Goal: Information Seeking & Learning: Learn about a topic

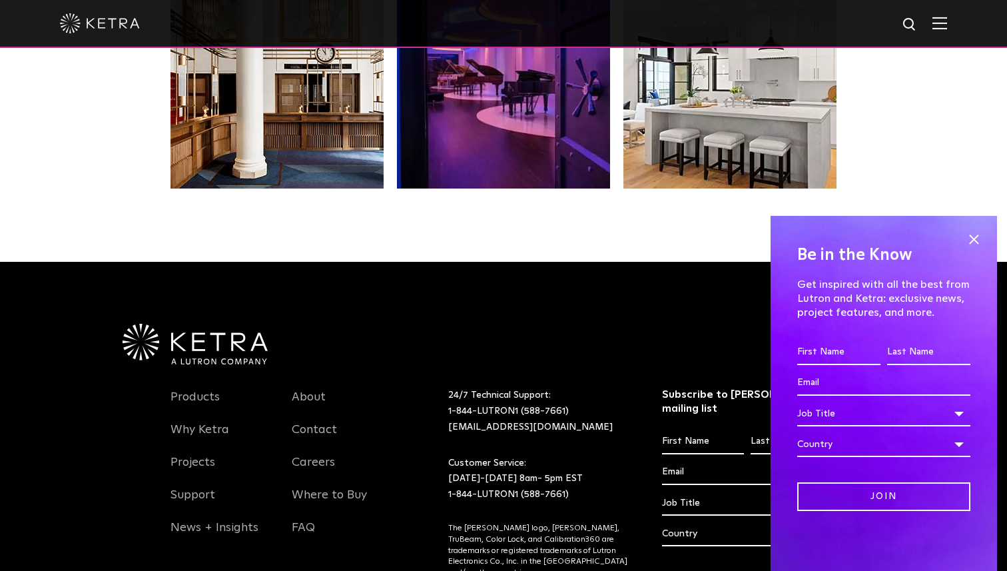
scroll to position [2798, 0]
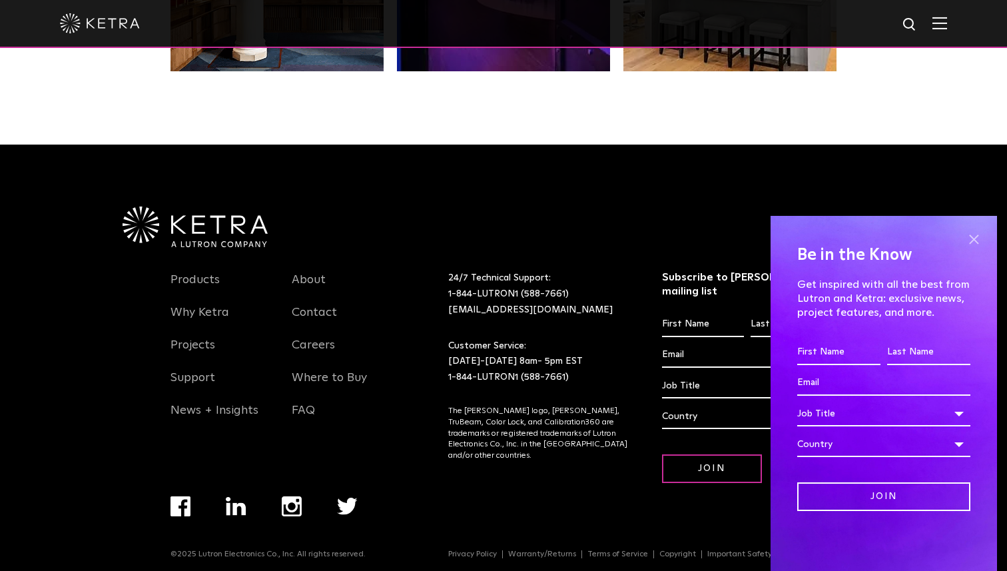
click at [976, 241] on span at bounding box center [974, 239] width 20 height 20
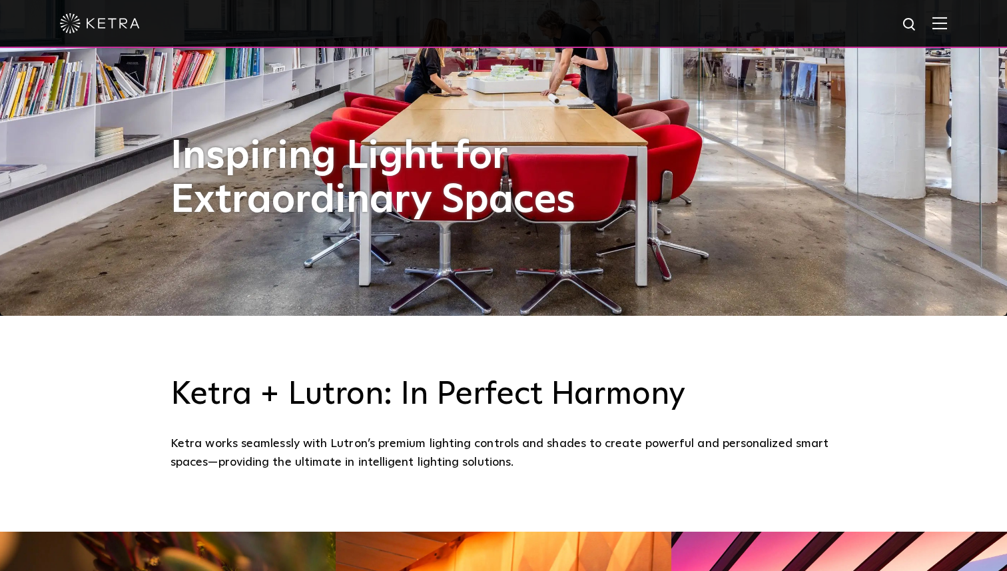
scroll to position [0, 0]
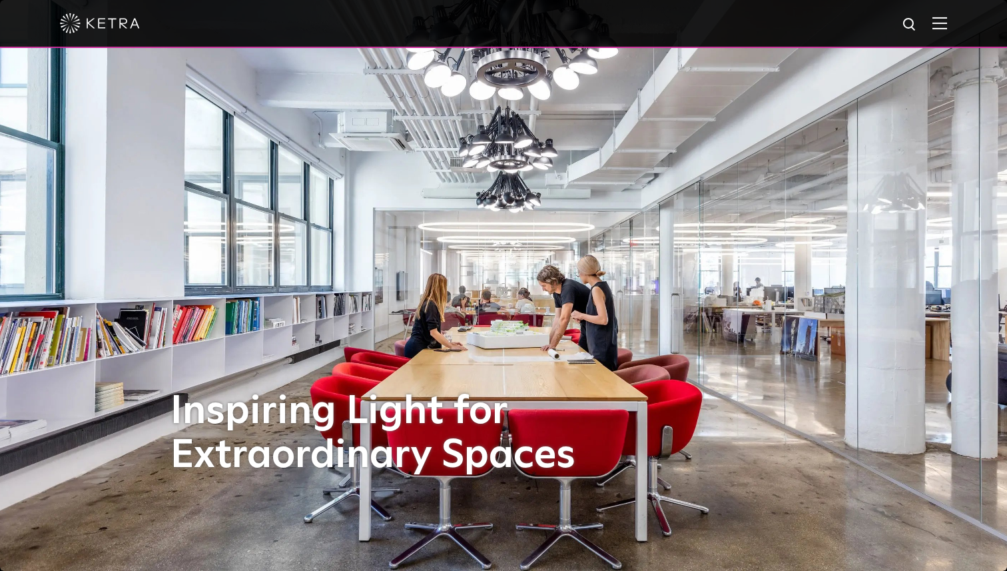
click at [944, 25] on img at bounding box center [939, 23] width 15 height 13
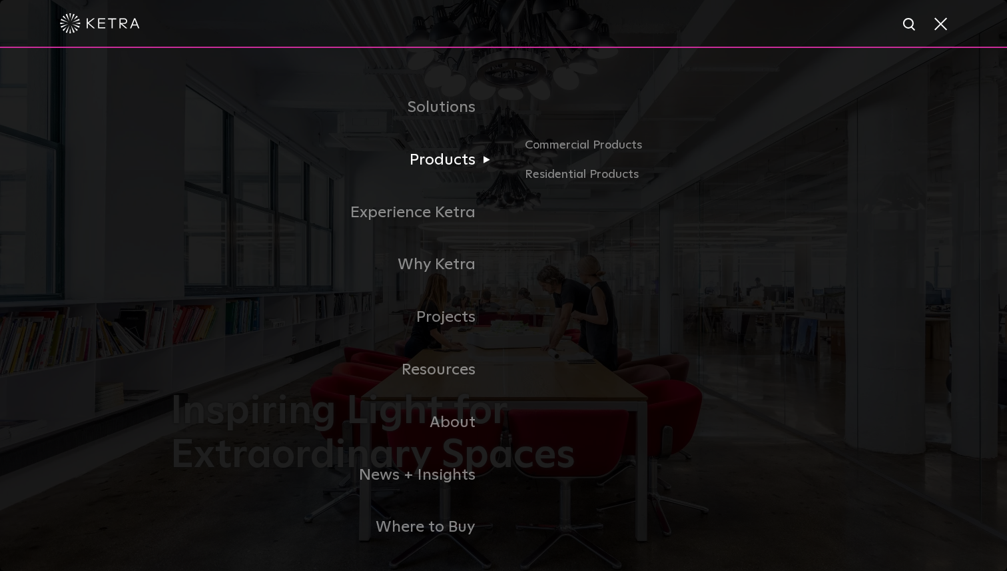
click at [467, 157] on link "Products" at bounding box center [336, 160] width 333 height 53
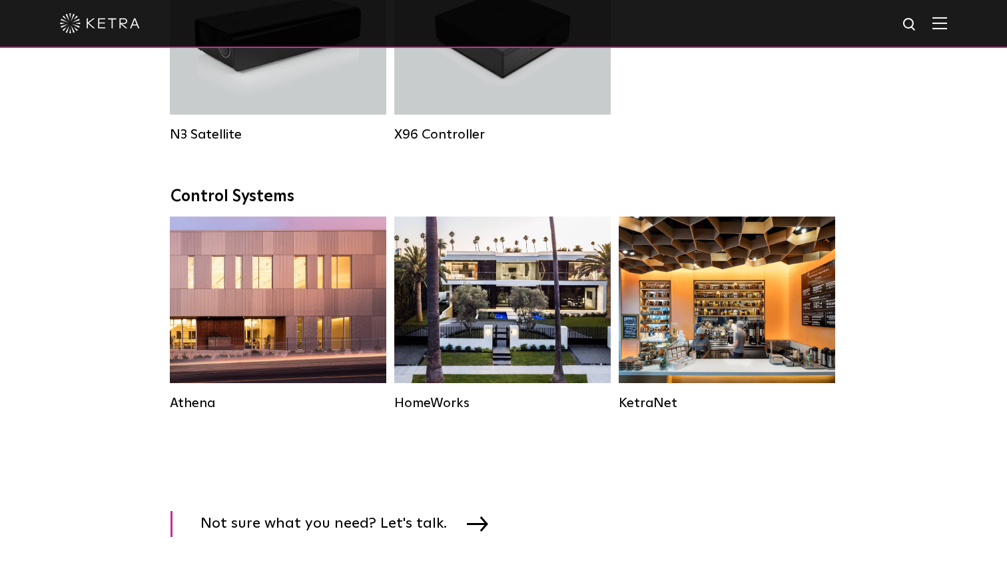
scroll to position [1851, 0]
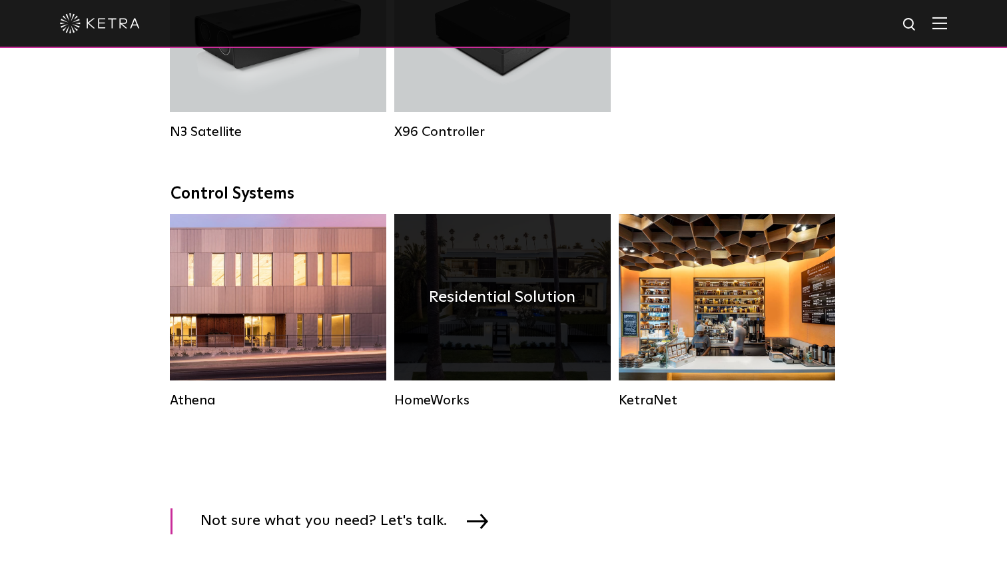
click at [463, 290] on h4 "Residential Solution" at bounding box center [502, 296] width 147 height 25
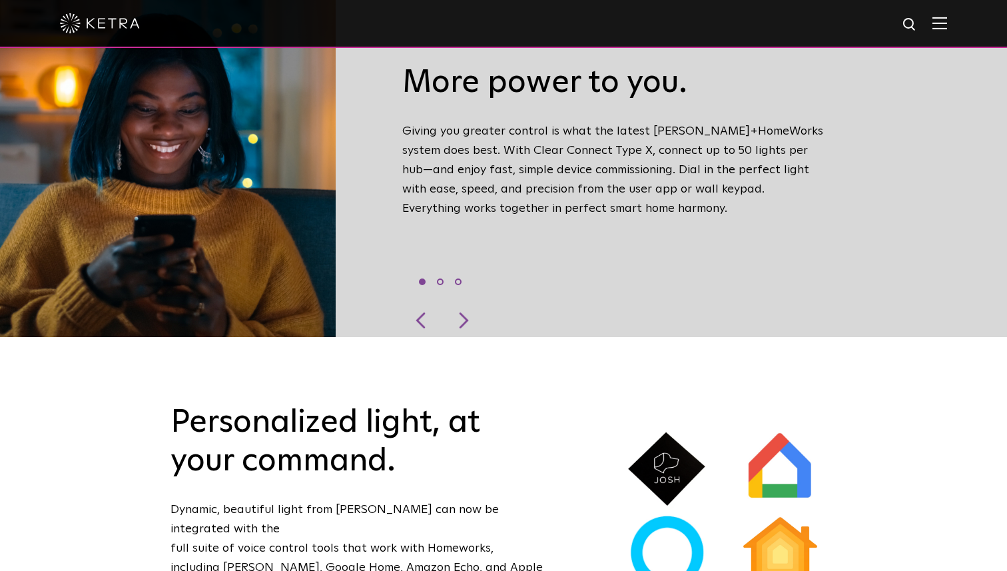
scroll to position [496, 0]
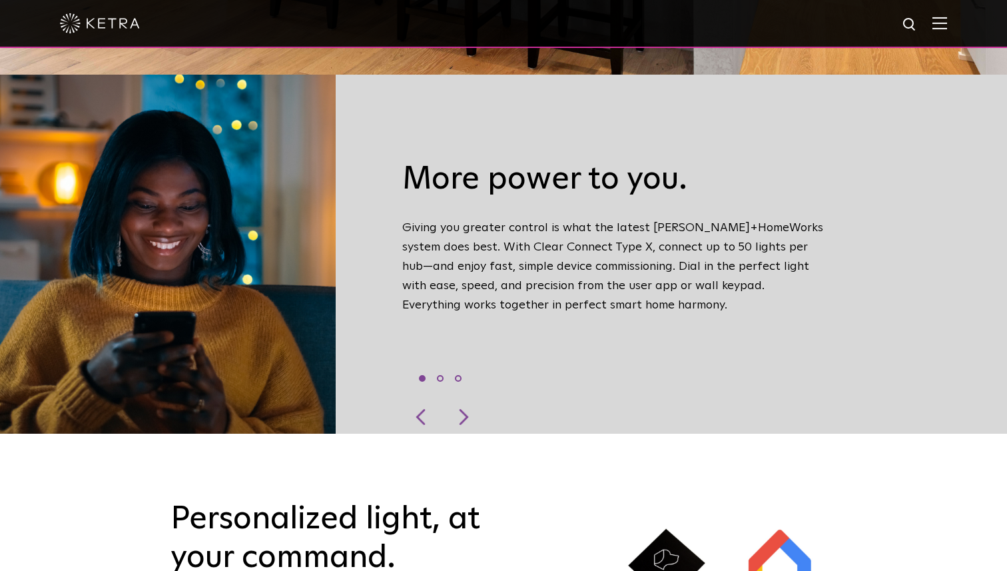
click at [936, 21] on img at bounding box center [939, 23] width 15 height 13
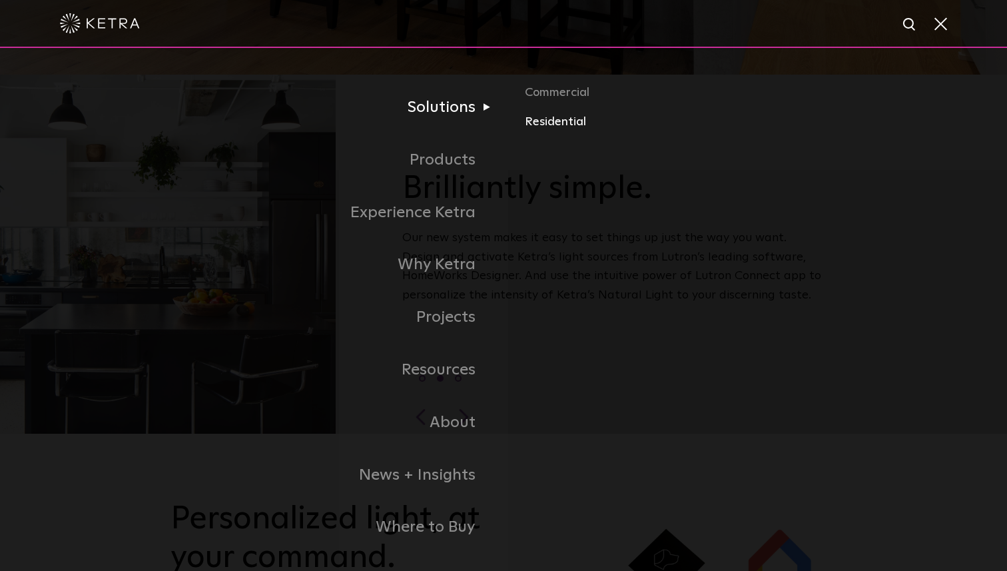
click at [543, 123] on link "Residential" at bounding box center [681, 122] width 312 height 19
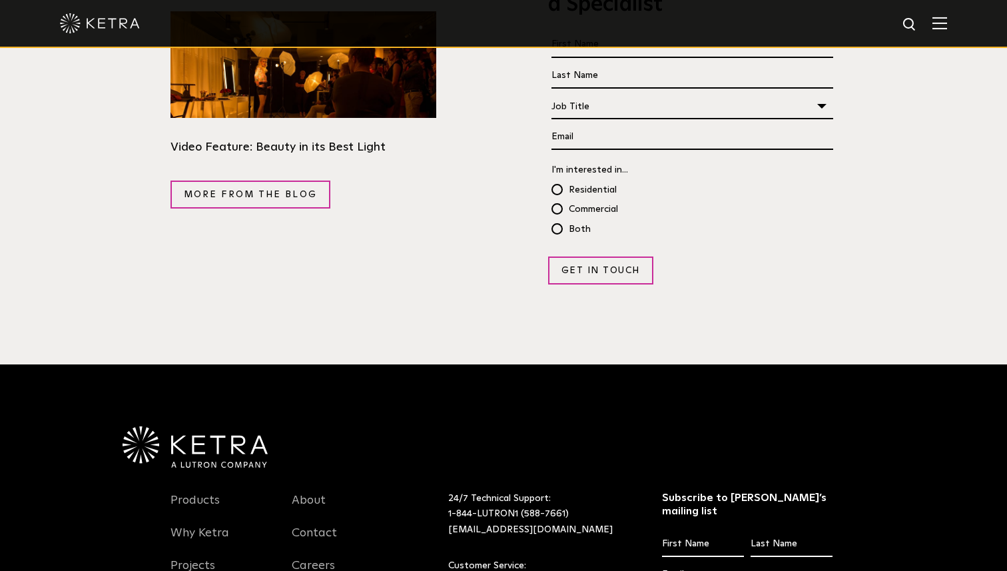
scroll to position [2606, 0]
